Goal: Task Accomplishment & Management: Manage account settings

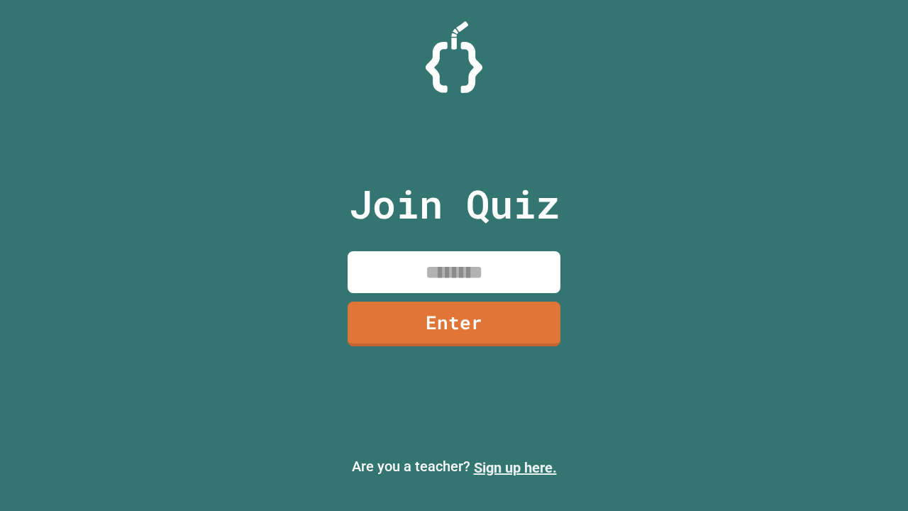
click at [515, 468] on link "Sign up here." at bounding box center [515, 467] width 83 height 17
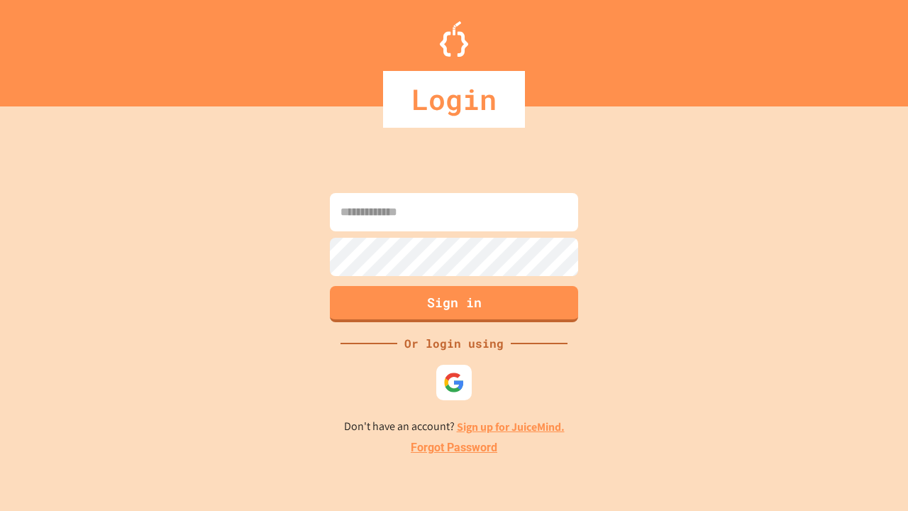
click at [454, 448] on link "Forgot Password" at bounding box center [454, 447] width 87 height 17
